Goal: Transaction & Acquisition: Purchase product/service

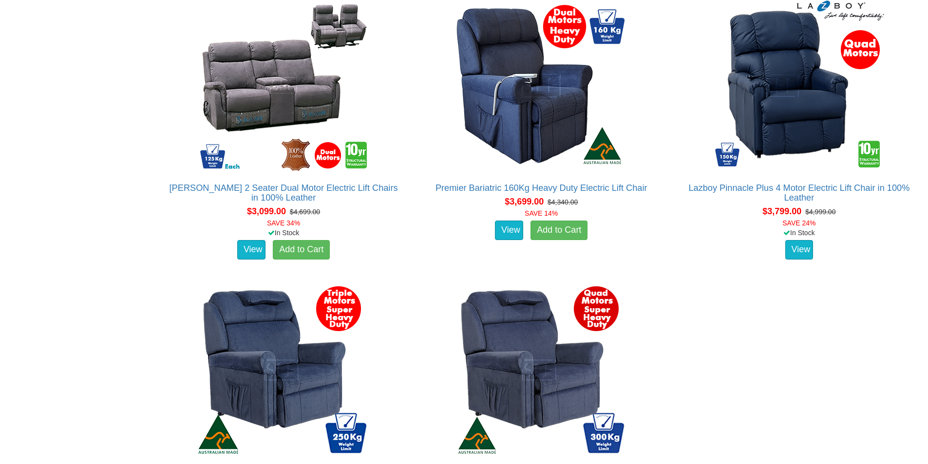
scroll to position [2339, 0]
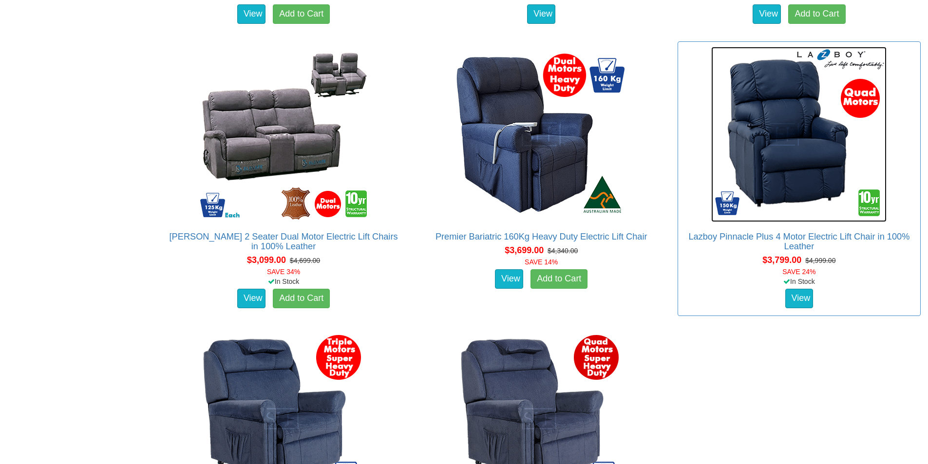
click at [789, 169] on img at bounding box center [798, 134] width 175 height 175
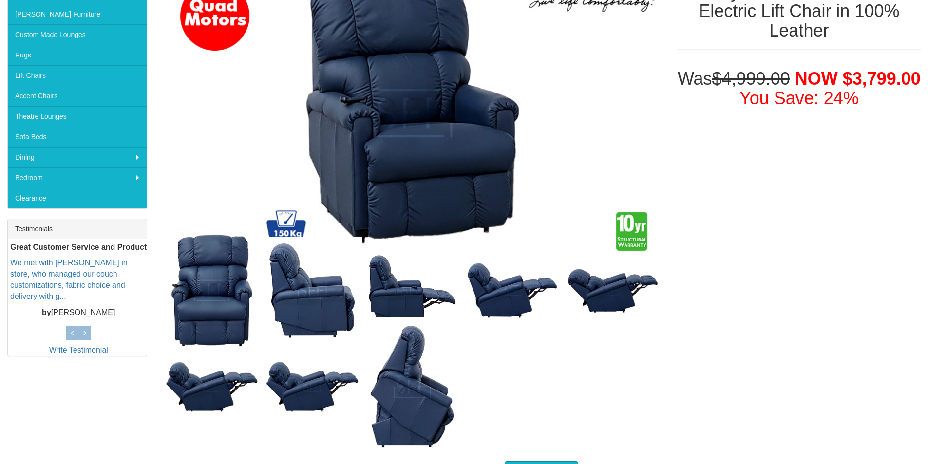
scroll to position [97, 0]
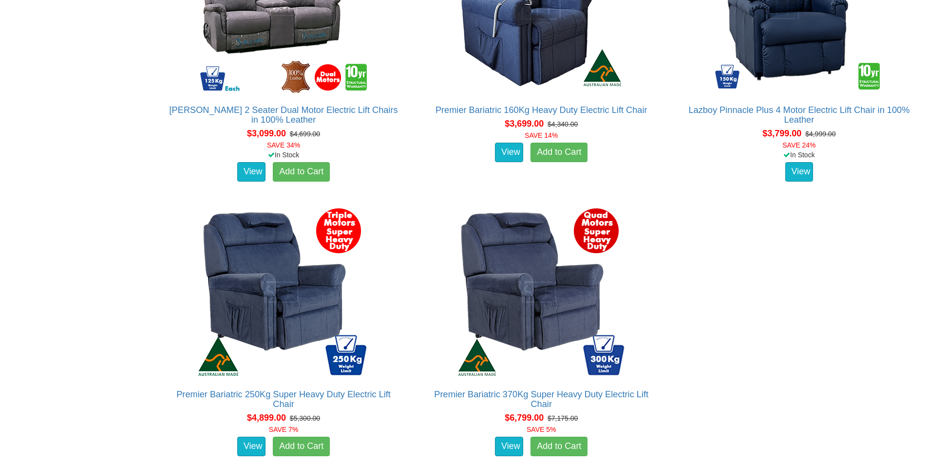
scroll to position [2515, 0]
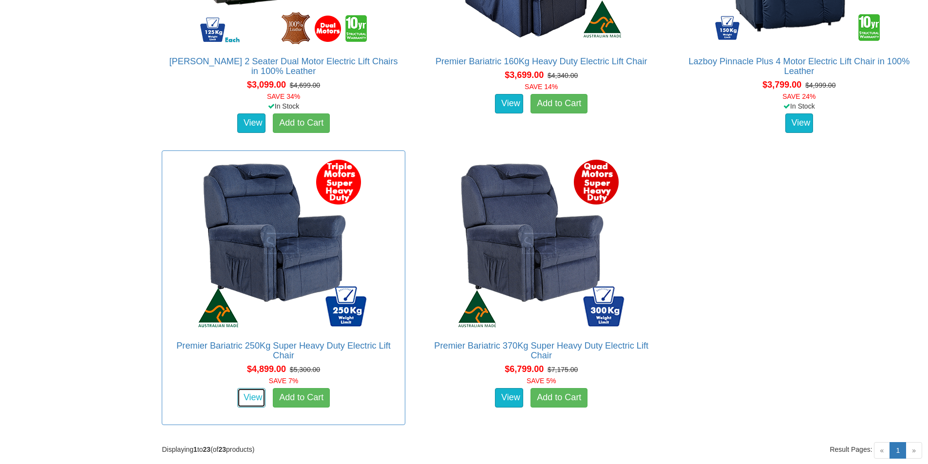
click at [249, 399] on link "View" at bounding box center [251, 397] width 28 height 19
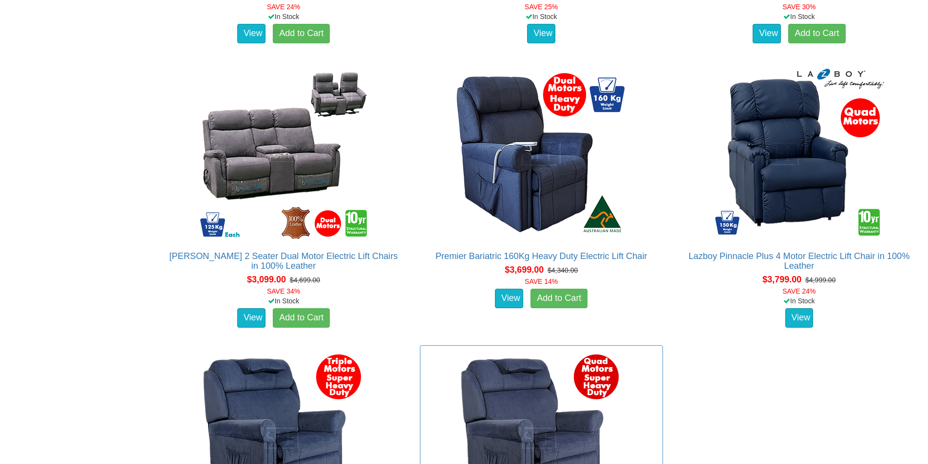
scroll to position [2222, 0]
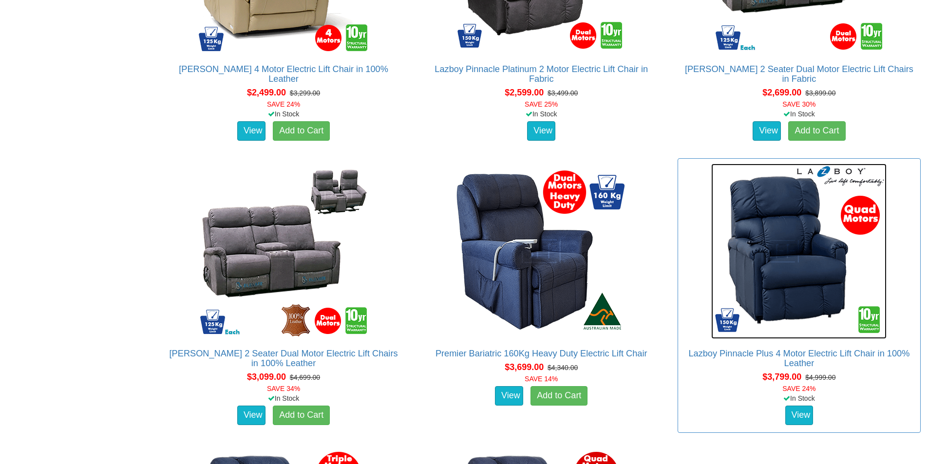
click at [769, 264] on img at bounding box center [798, 251] width 175 height 175
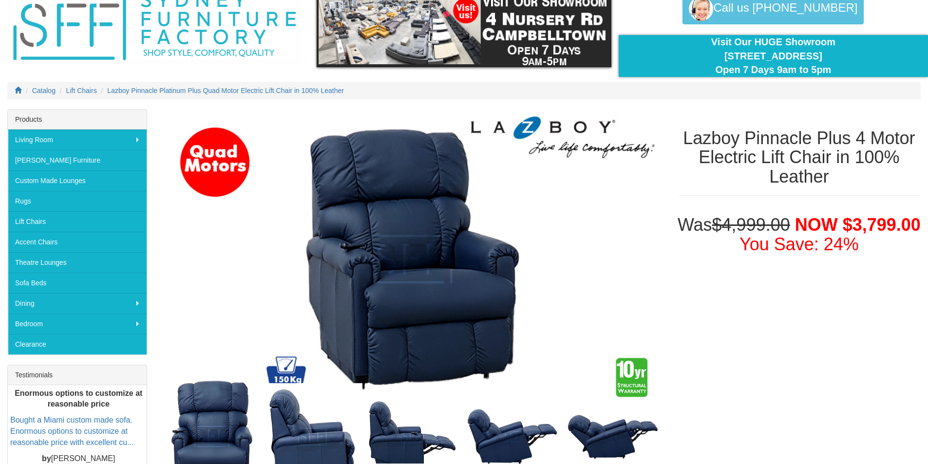
scroll to position [97, 0]
